Goal: Download file/media

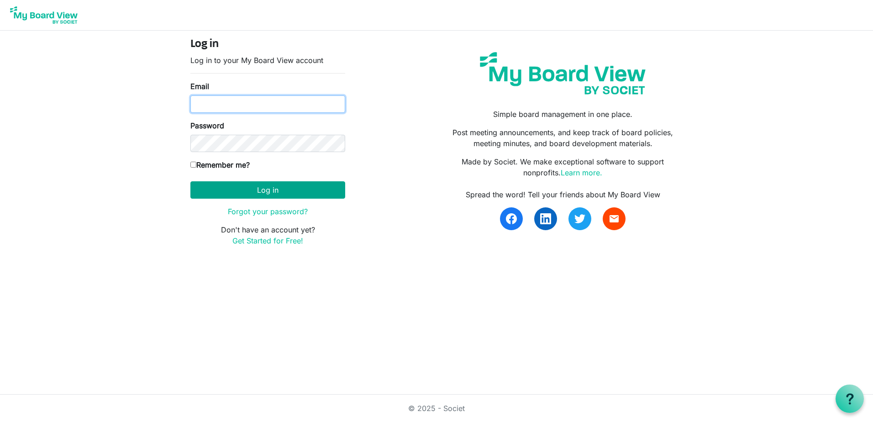
type input "[EMAIL_ADDRESS][DOMAIN_NAME]"
click at [256, 187] on button "Log in" at bounding box center [267, 189] width 155 height 17
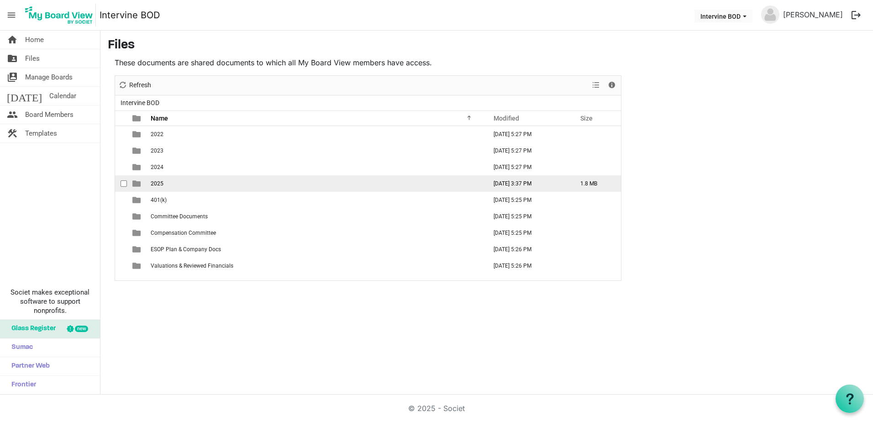
click at [158, 188] on td "2025" at bounding box center [316, 183] width 336 height 16
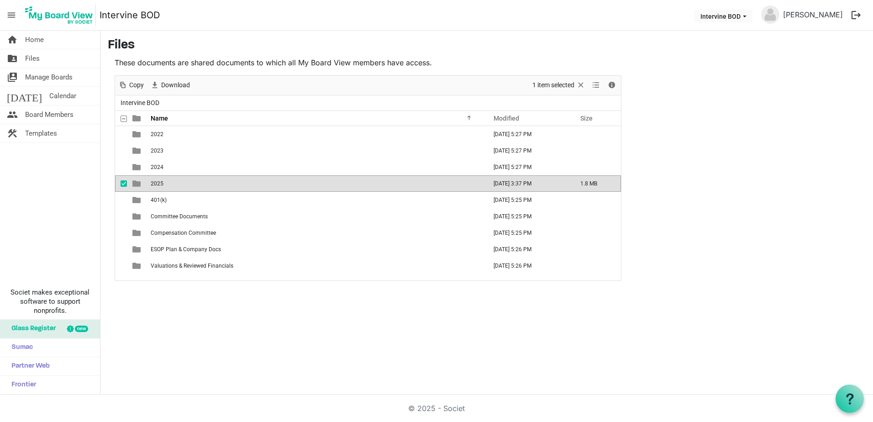
click at [158, 186] on span "2025" at bounding box center [157, 183] width 13 height 6
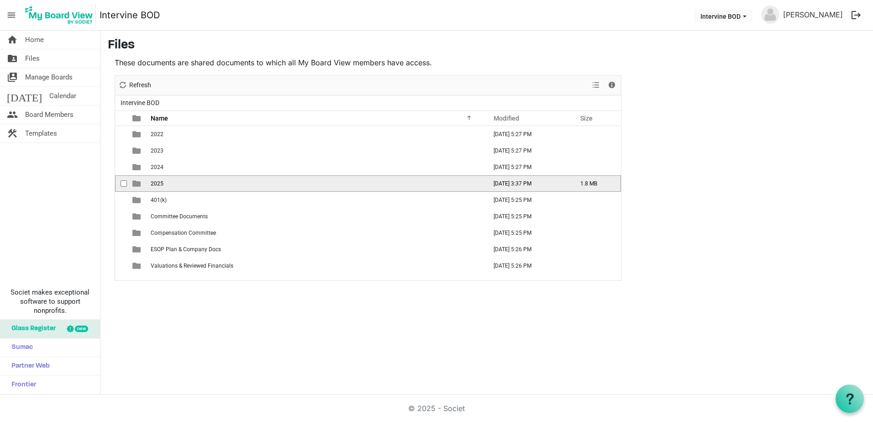
click at [158, 186] on span "2025" at bounding box center [157, 183] width 13 height 6
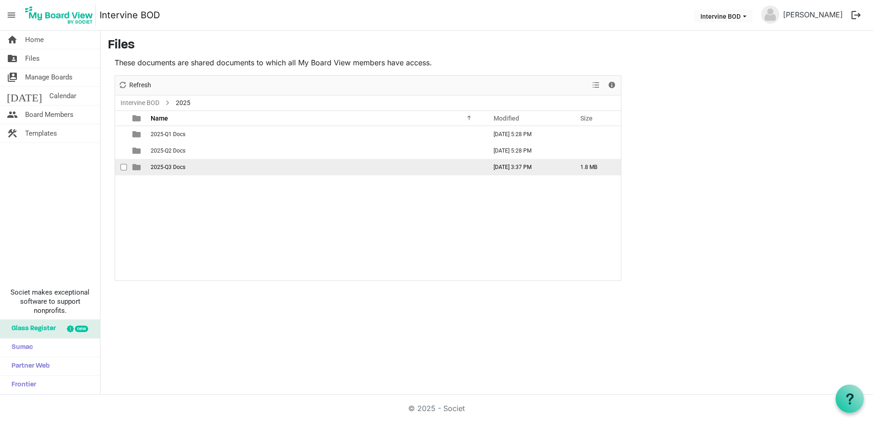
click at [180, 165] on span "2025-Q3 Docs" at bounding box center [168, 167] width 35 height 6
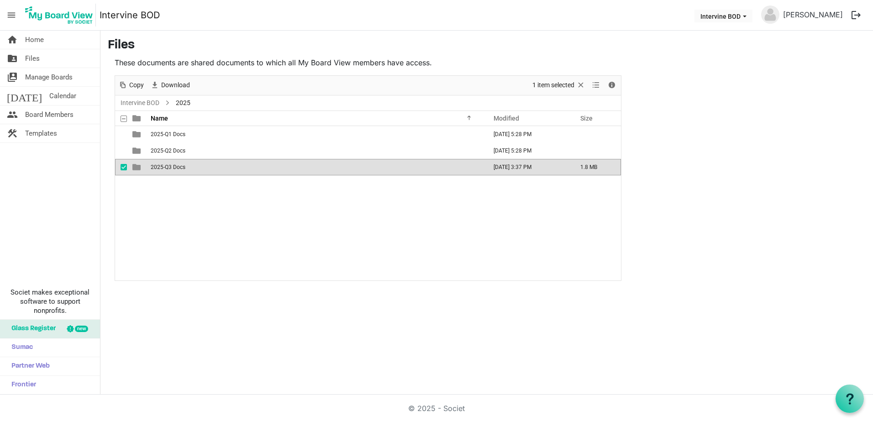
click at [180, 165] on span "2025-Q3 Docs" at bounding box center [168, 167] width 35 height 6
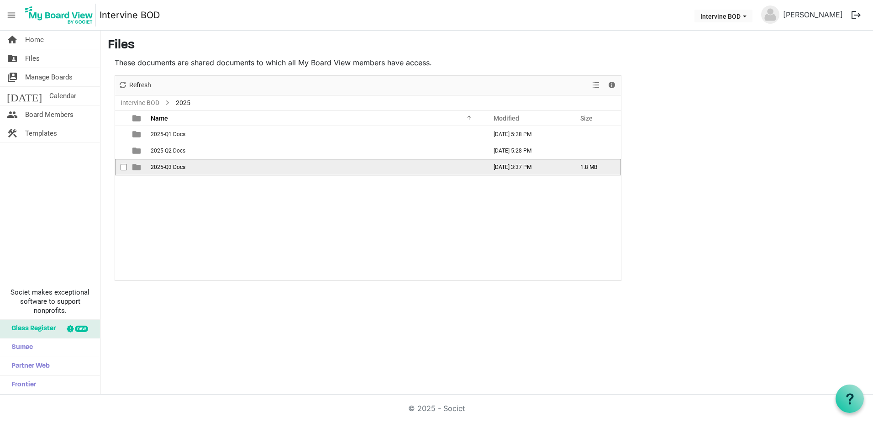
click at [180, 165] on span "2025-Q3 Docs" at bounding box center [168, 167] width 35 height 6
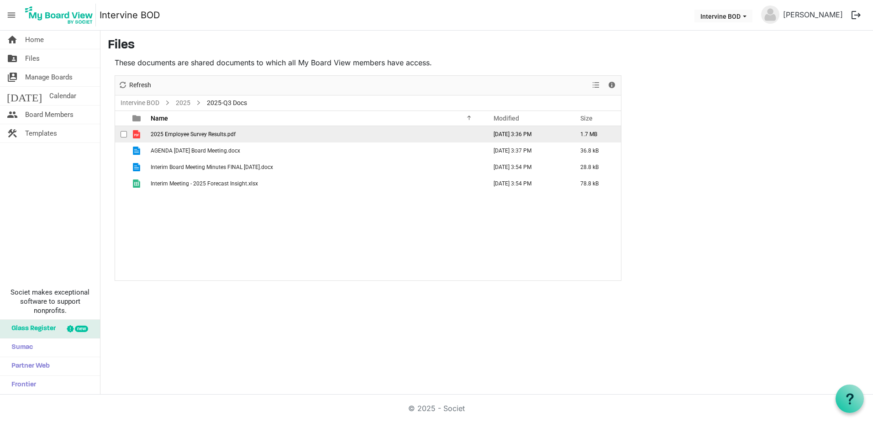
click at [188, 132] on span "2025 Employee Survey Results.pdf" at bounding box center [193, 134] width 85 height 6
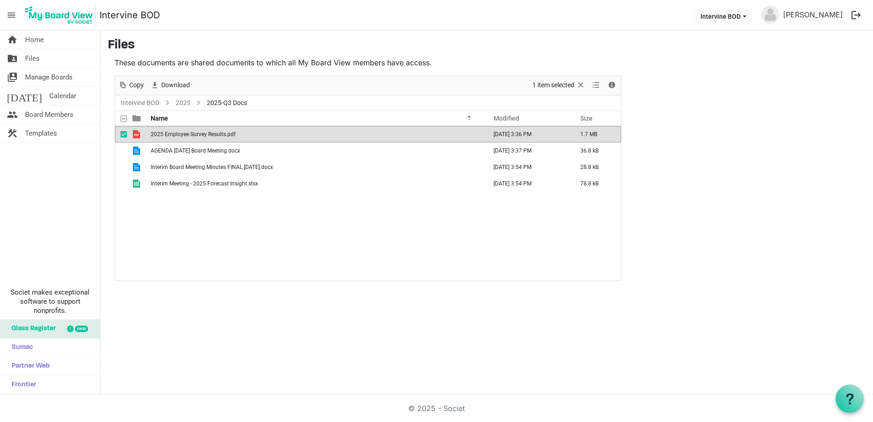
click at [188, 132] on span "2025 Employee Survey Results.pdf" at bounding box center [193, 134] width 85 height 6
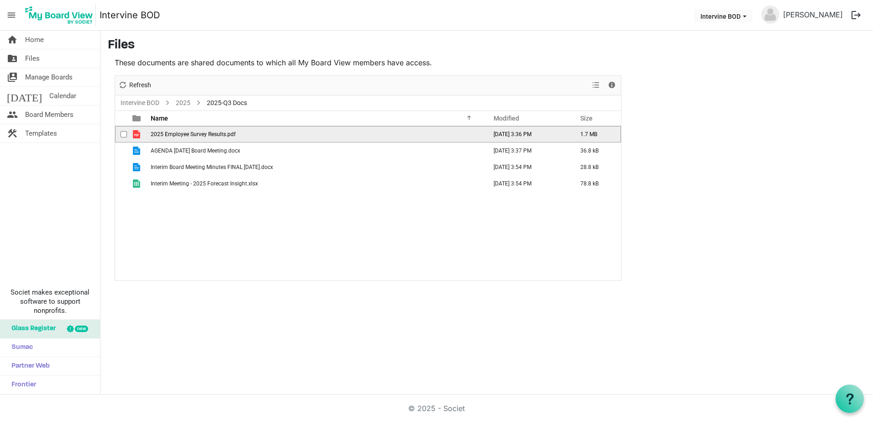
click at [188, 132] on span "2025 Employee Survey Results.pdf" at bounding box center [193, 134] width 85 height 6
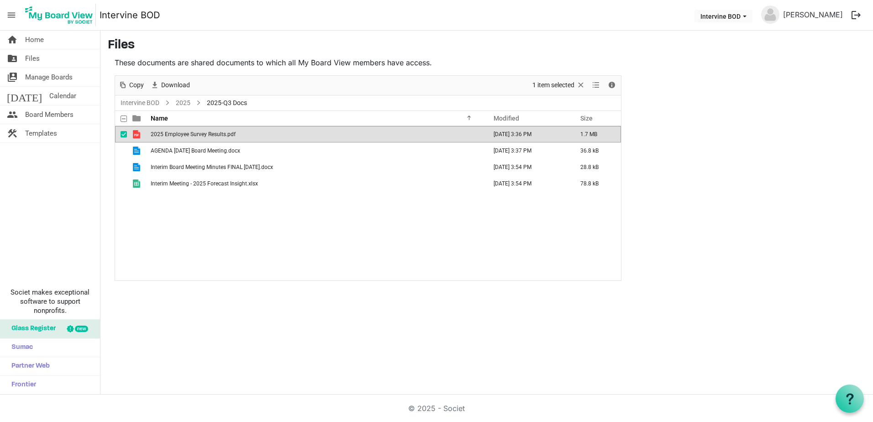
click at [188, 132] on span "2025 Employee Survey Results.pdf" at bounding box center [193, 134] width 85 height 6
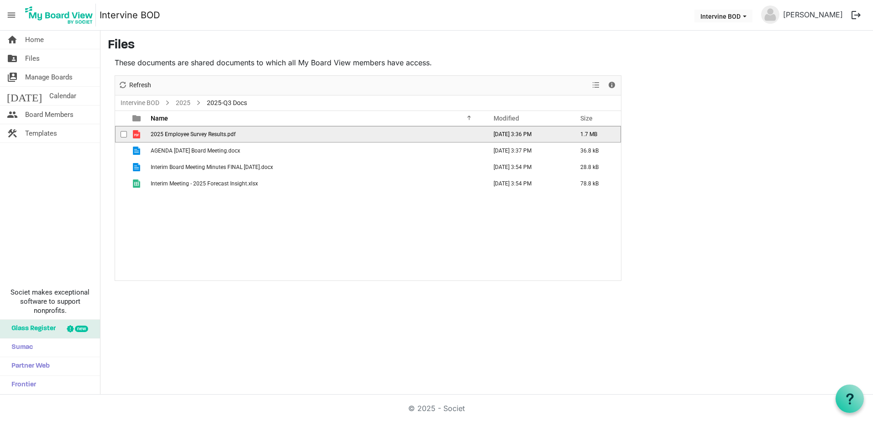
click at [188, 132] on span "2025 Employee Survey Results.pdf" at bounding box center [193, 134] width 85 height 6
